Goal: Task Accomplishment & Management: Manage account settings

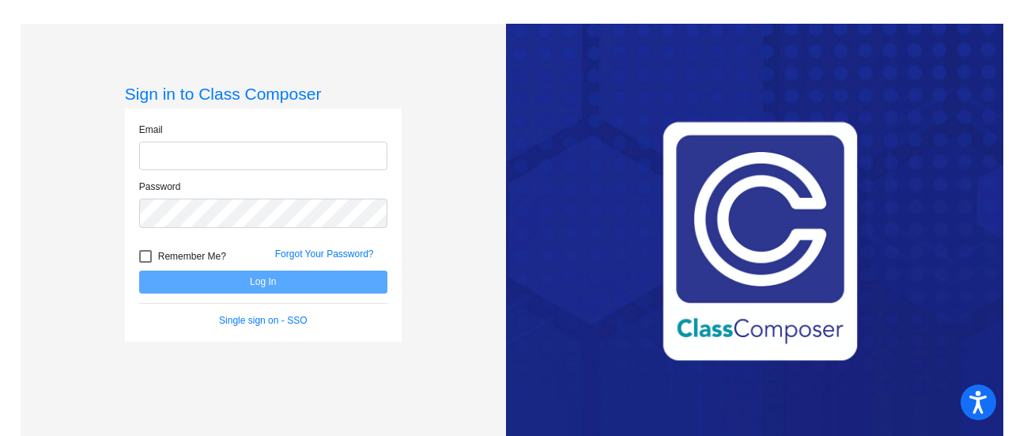
type input "[PERSON_NAME][EMAIL_ADDRESS][PERSON_NAME][DOMAIN_NAME]"
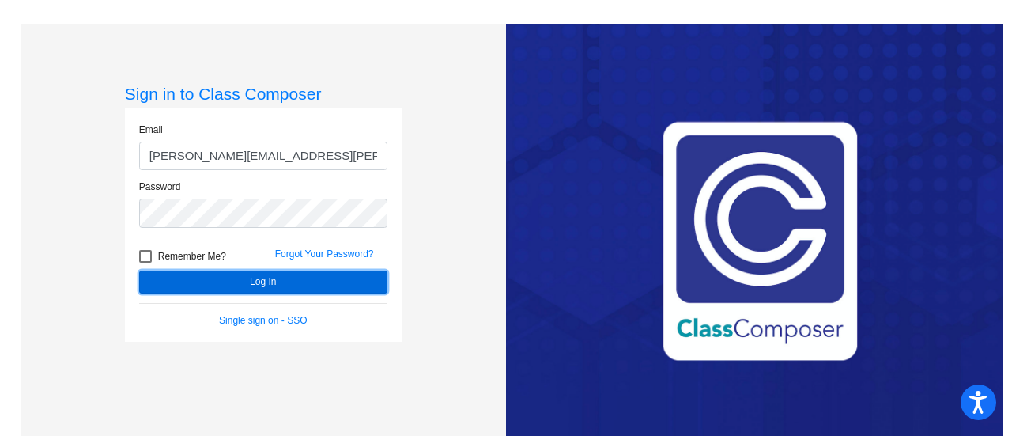
click at [255, 282] on button "Log In" at bounding box center [263, 282] width 248 height 23
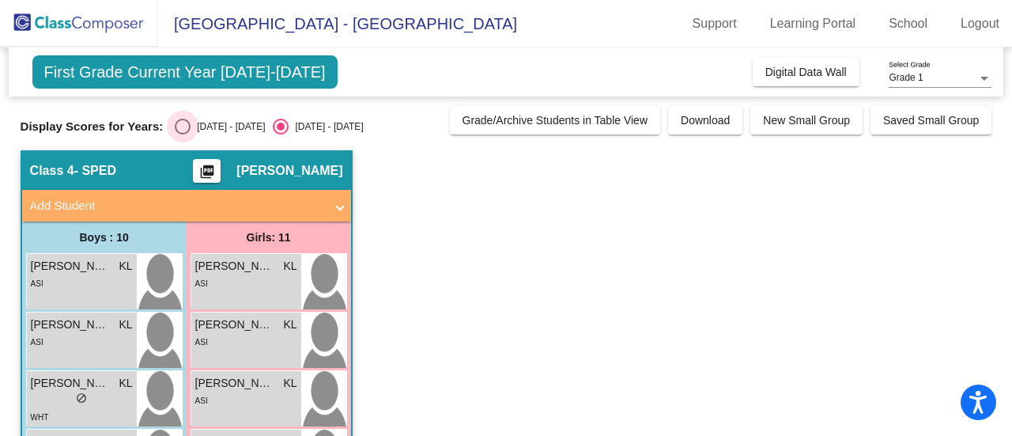
click at [180, 129] on div "Select an option" at bounding box center [183, 127] width 16 height 16
click at [182, 134] on input "[DATE] - [DATE]" at bounding box center [182, 134] width 1 height 1
radio input "true"
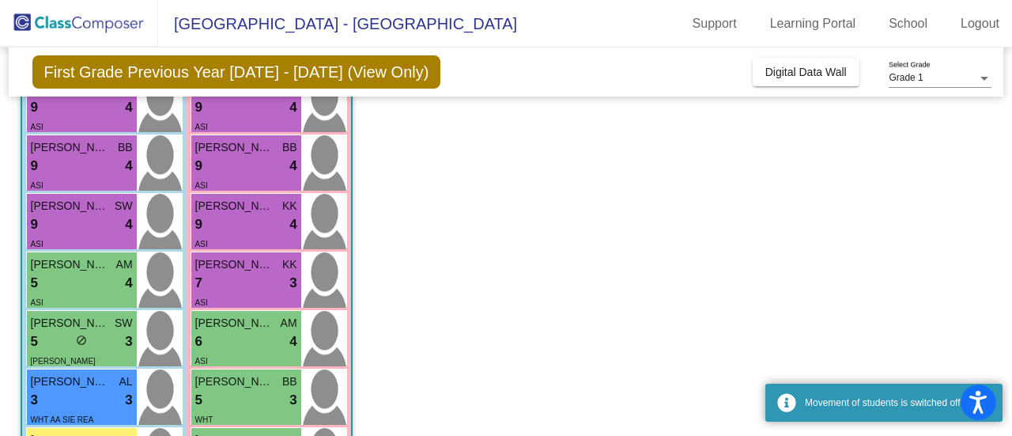
scroll to position [486, 0]
